Goal: Task Accomplishment & Management: Complete application form

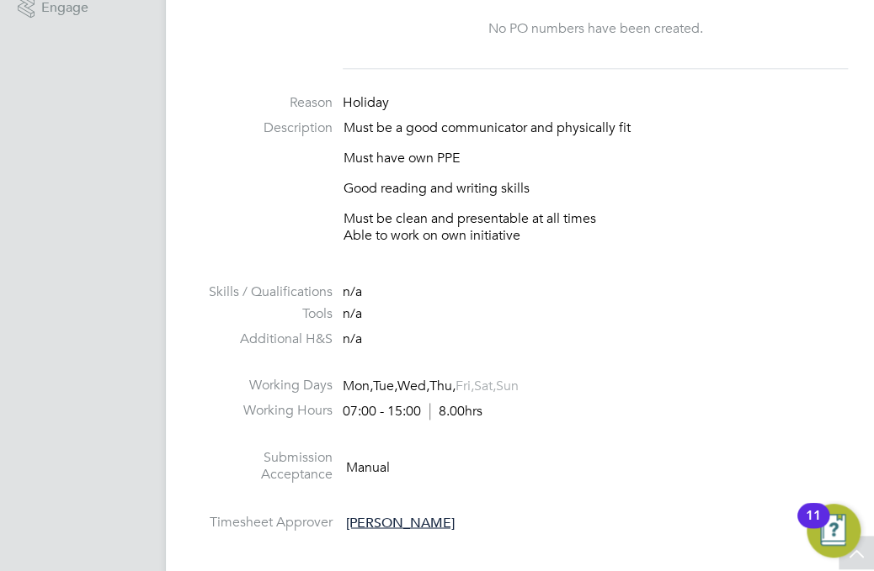
scroll to position [1010, 0]
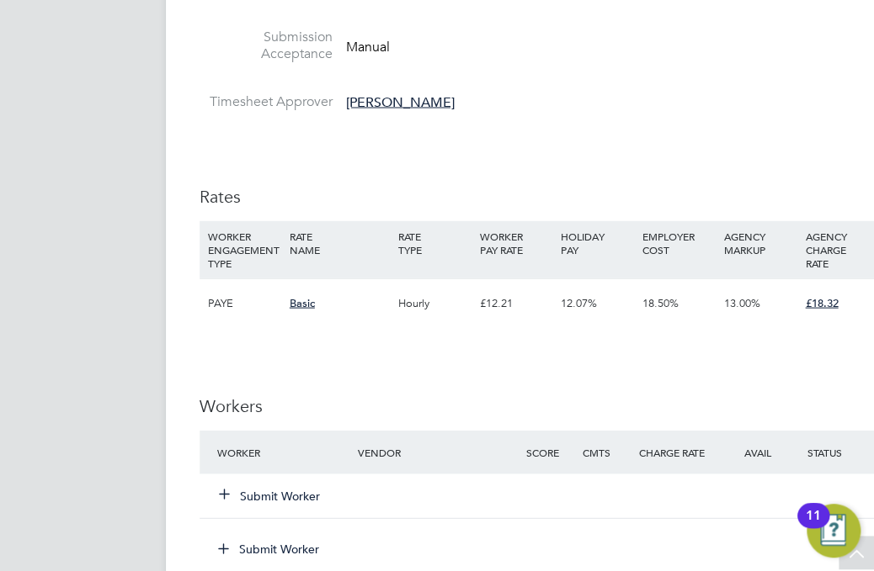
click at [265, 488] on button "Submit Worker" at bounding box center [270, 495] width 101 height 17
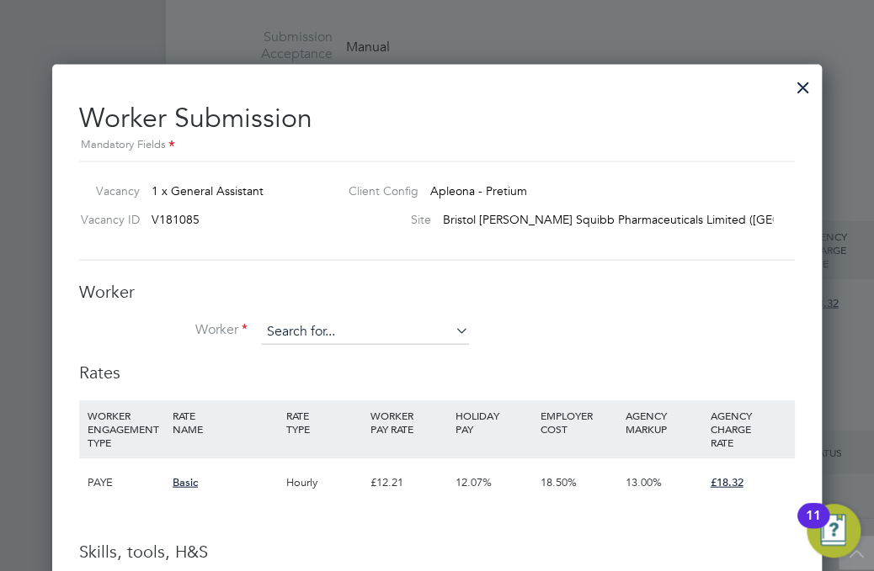
click at [320, 329] on input at bounding box center [365, 331] width 208 height 25
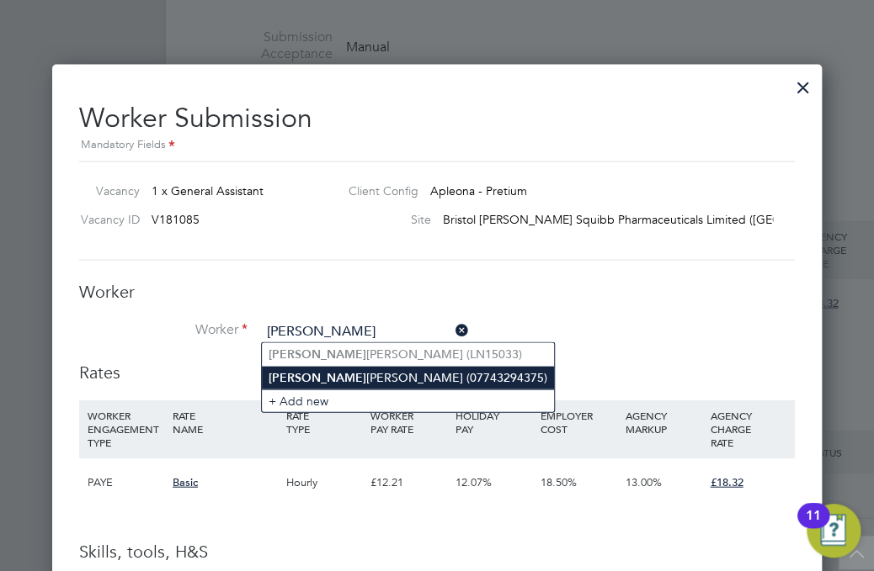
click at [313, 375] on li "[PERSON_NAME] (07743294375)" at bounding box center [408, 377] width 292 height 23
type input "[PERSON_NAME] (07743294375)"
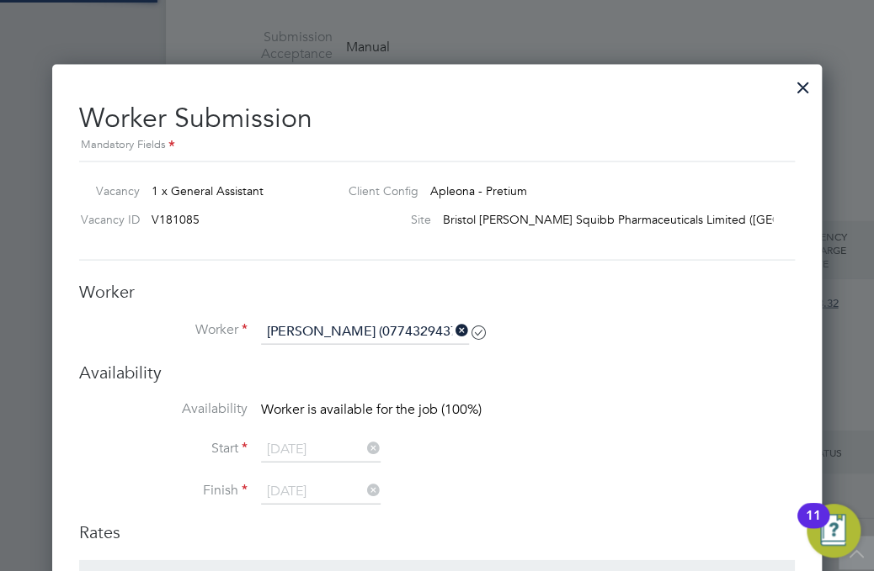
scroll to position [0, 0]
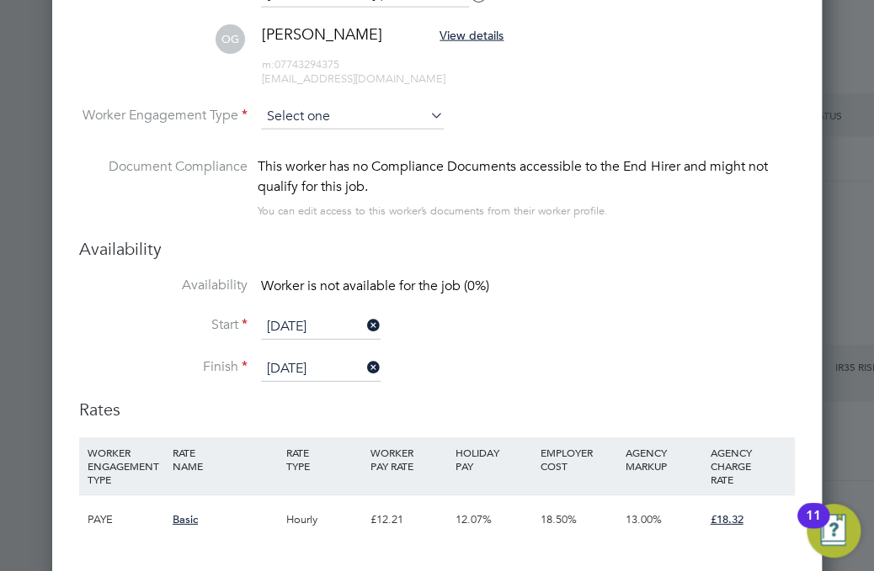
click at [321, 117] on input at bounding box center [352, 116] width 183 height 25
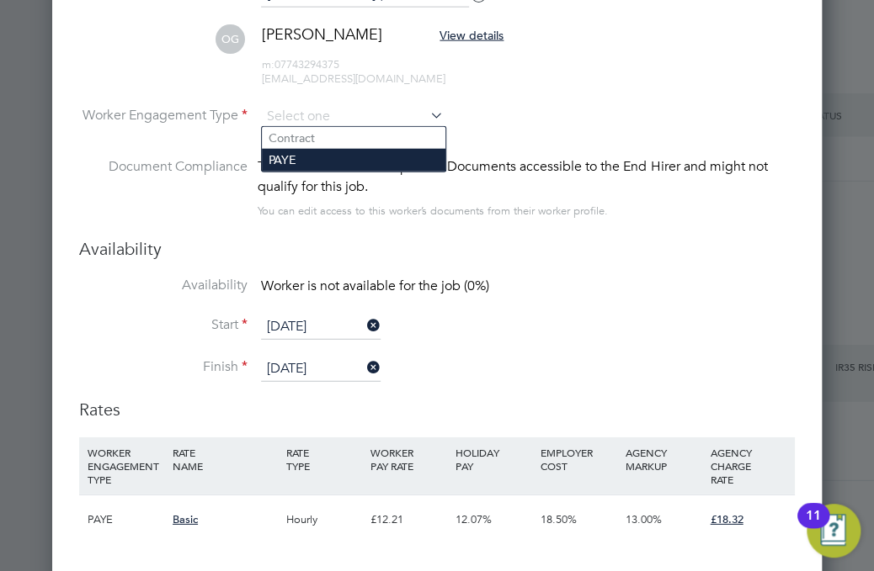
click at [337, 153] on li "PAYE" at bounding box center [353, 160] width 183 height 22
type input "PAYE"
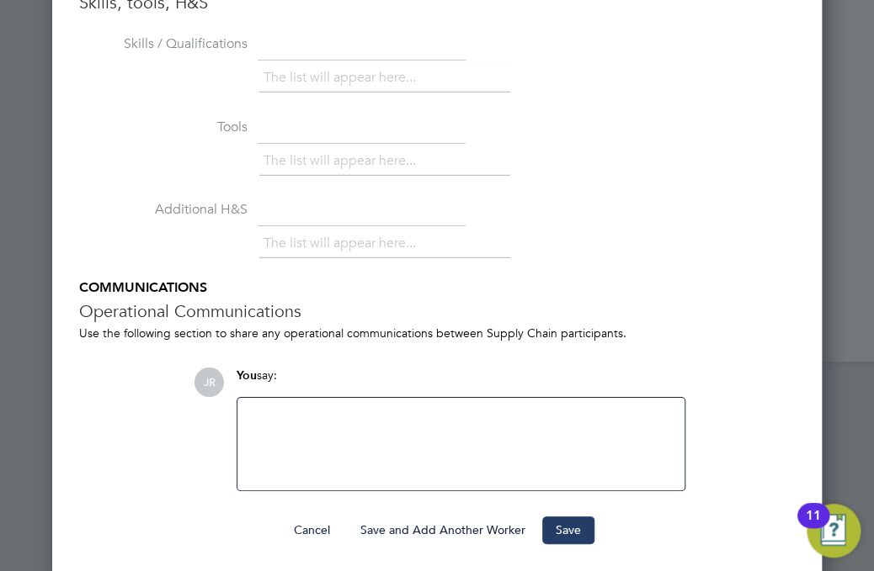
click at [568, 518] on button "Save" at bounding box center [568, 530] width 52 height 27
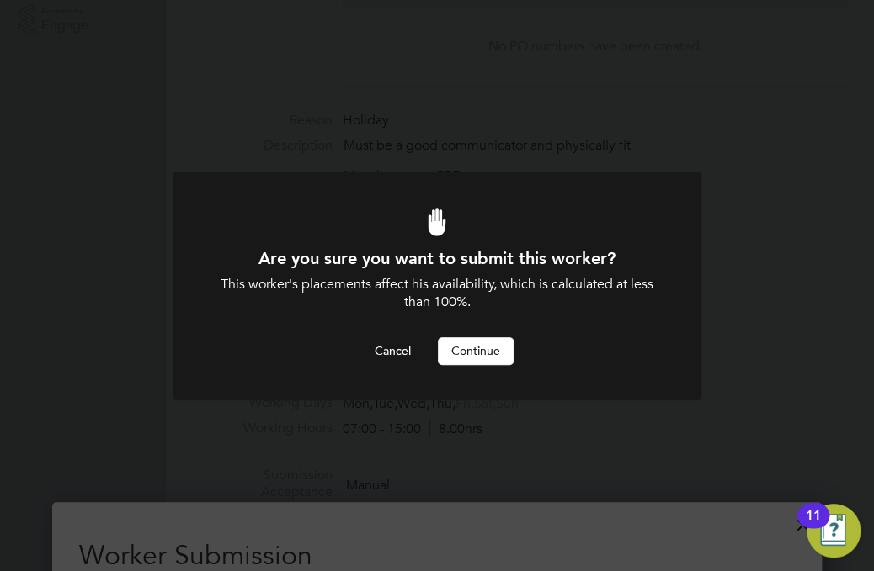
click at [473, 357] on button "Continue" at bounding box center [476, 350] width 76 height 27
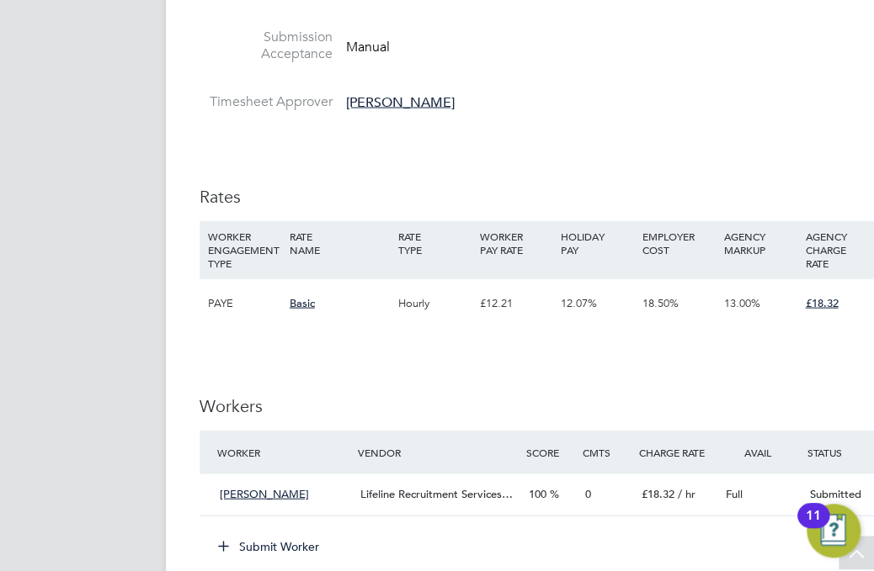
click at [541, 359] on div "IR35 Determination IR35 Status Disabled for this client. This feature can be en…" at bounding box center [542, 319] width 687 height 1947
click at [486, 159] on div "IR35 Determination IR35 Status Disabled for this client. This feature can be en…" at bounding box center [542, 319] width 687 height 1947
